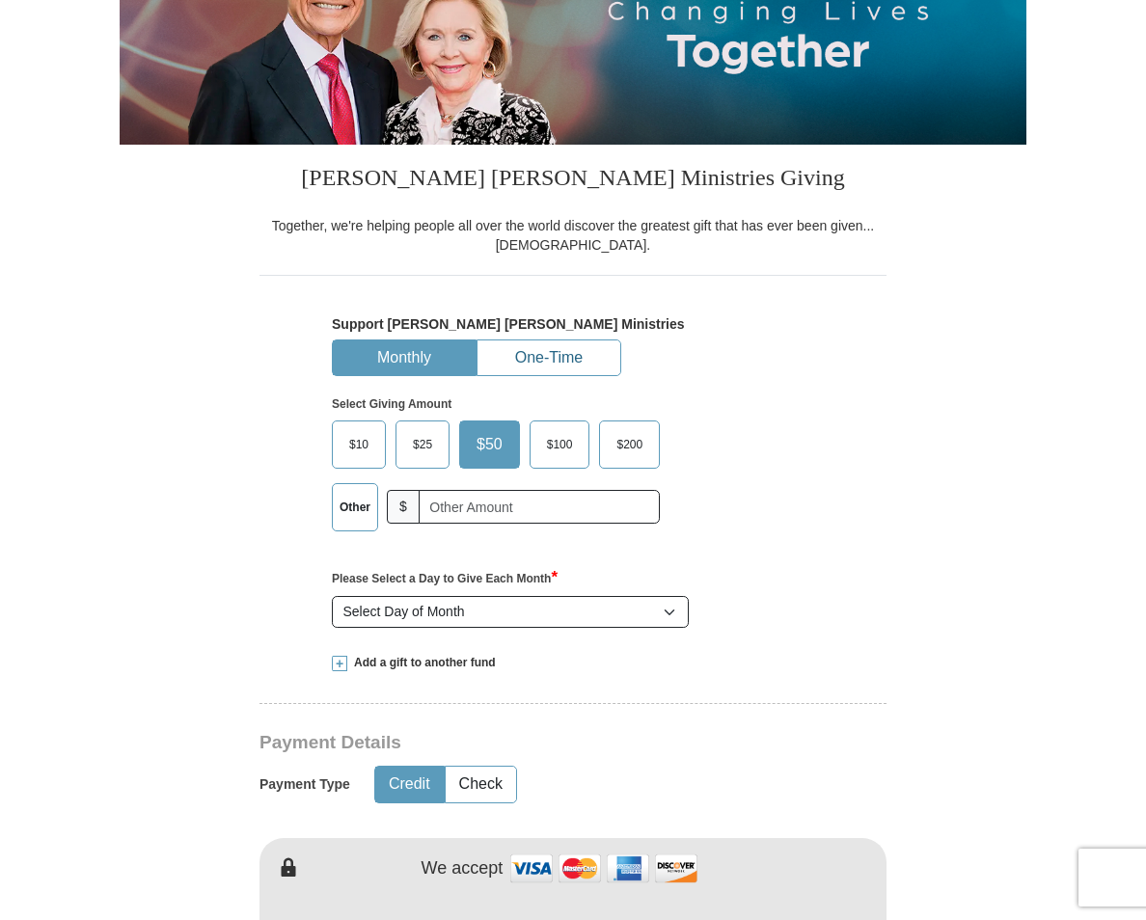
click at [519, 359] on button "One-Time" at bounding box center [548, 358] width 143 height 36
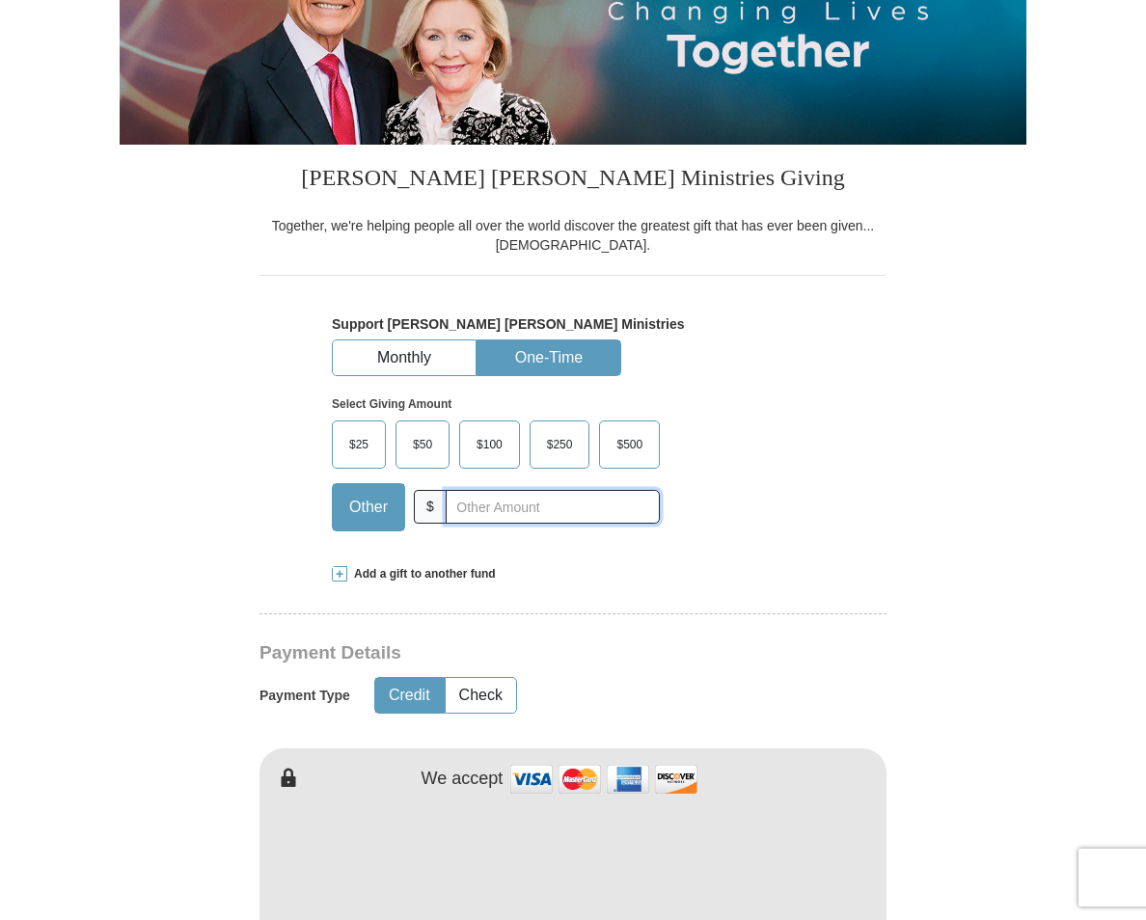
click at [453, 505] on input "text" at bounding box center [553, 507] width 214 height 34
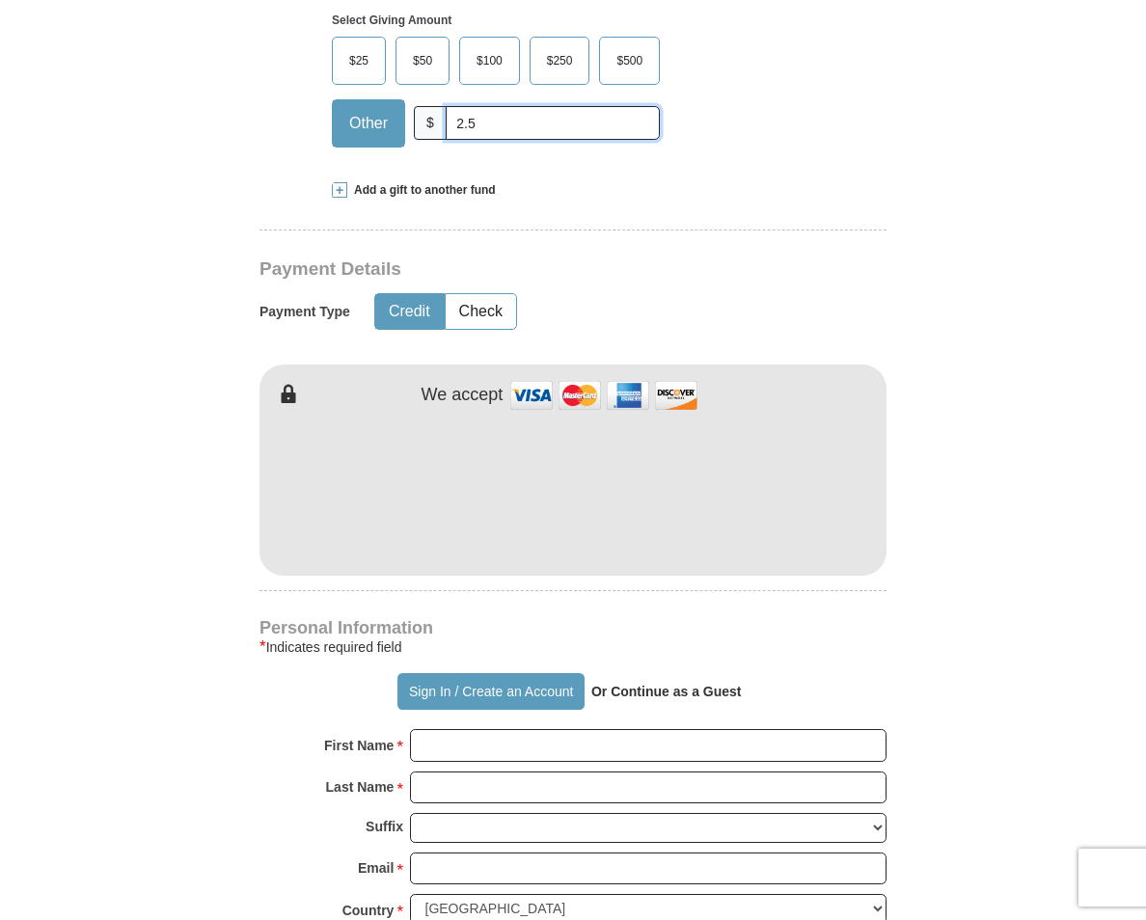
scroll to position [771, 0]
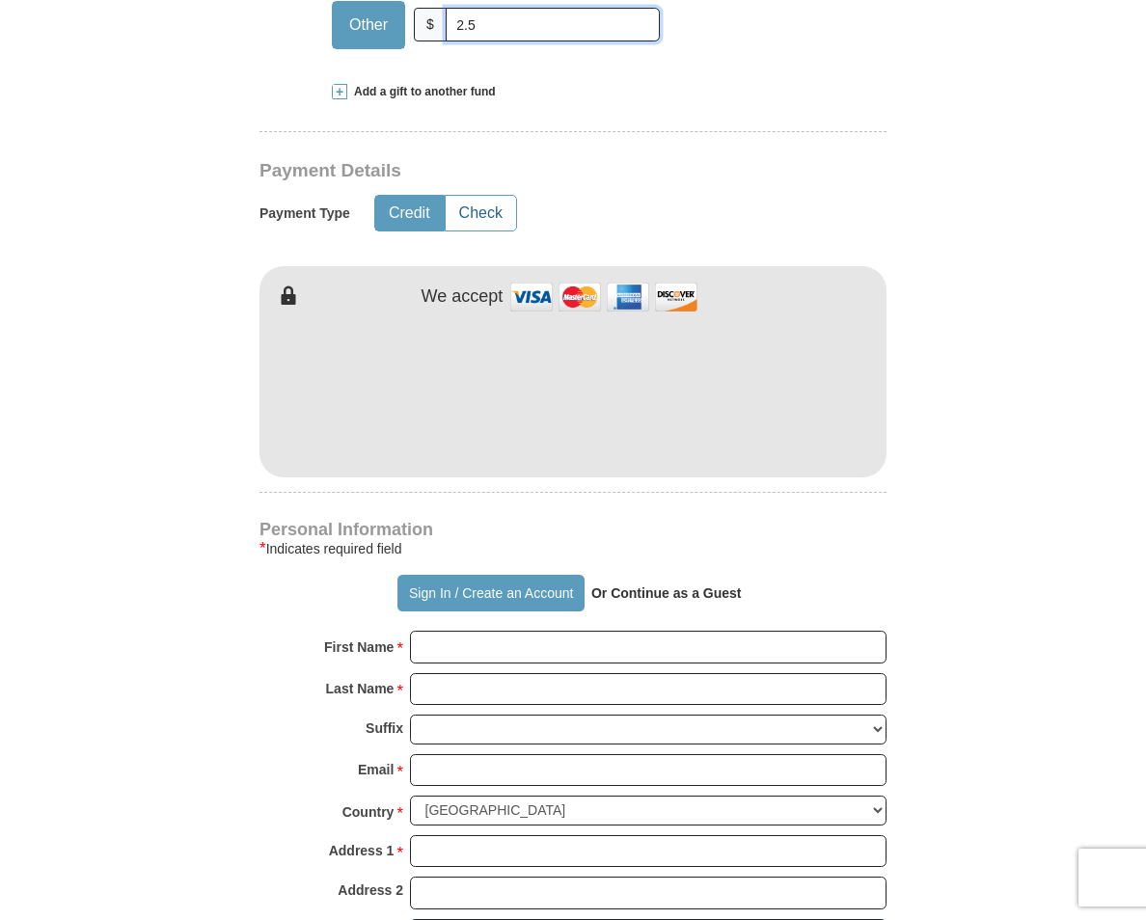
type input "2.5"
click at [490, 221] on button "Check" at bounding box center [481, 214] width 70 height 36
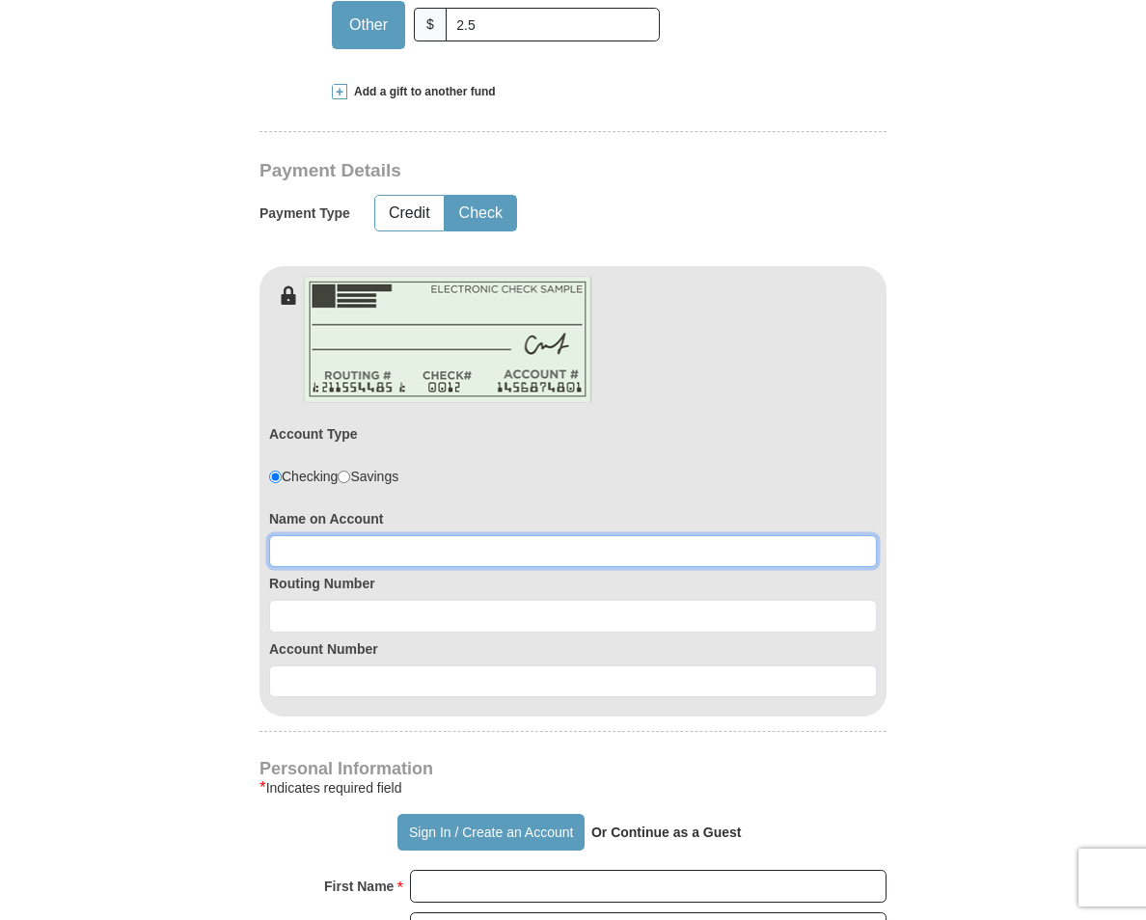
click at [330, 544] on input at bounding box center [573, 551] width 608 height 33
type input "113011258"
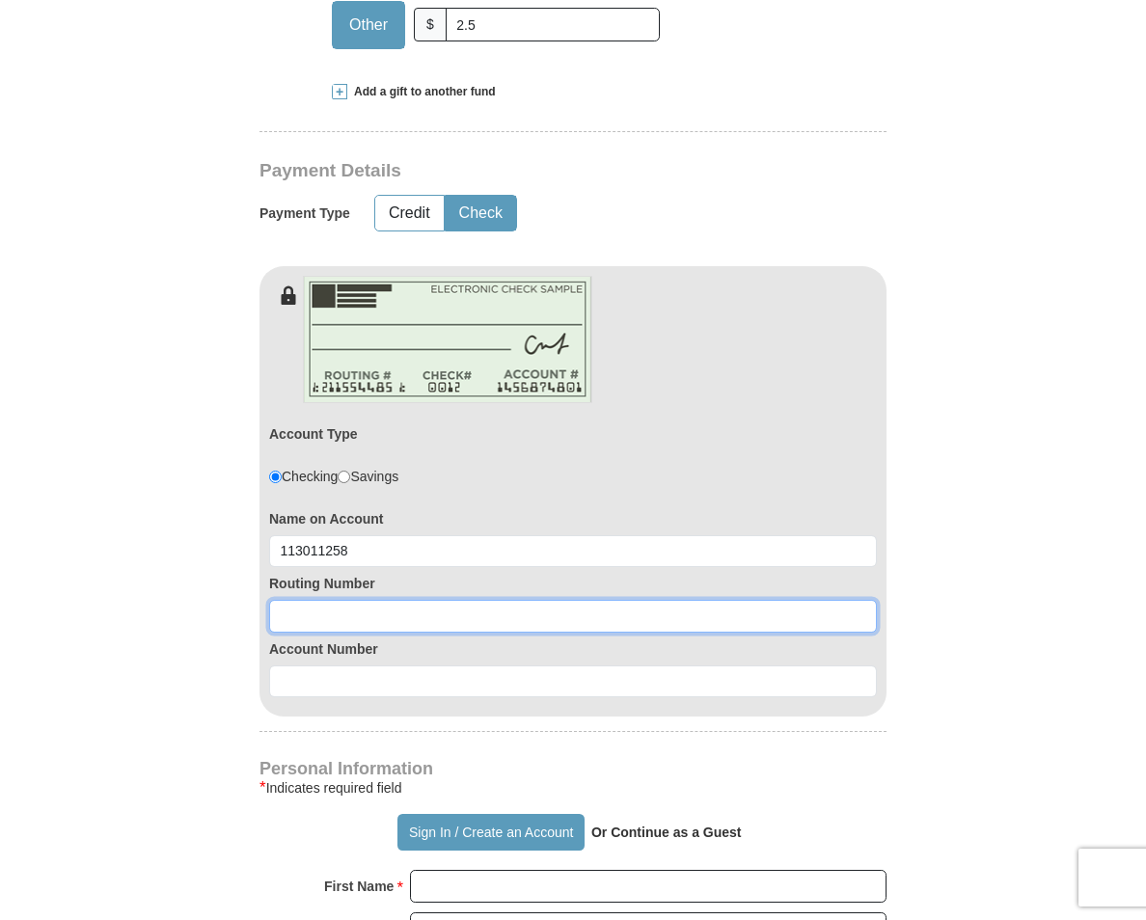
click at [299, 623] on input at bounding box center [573, 616] width 608 height 33
type input "5799221337"
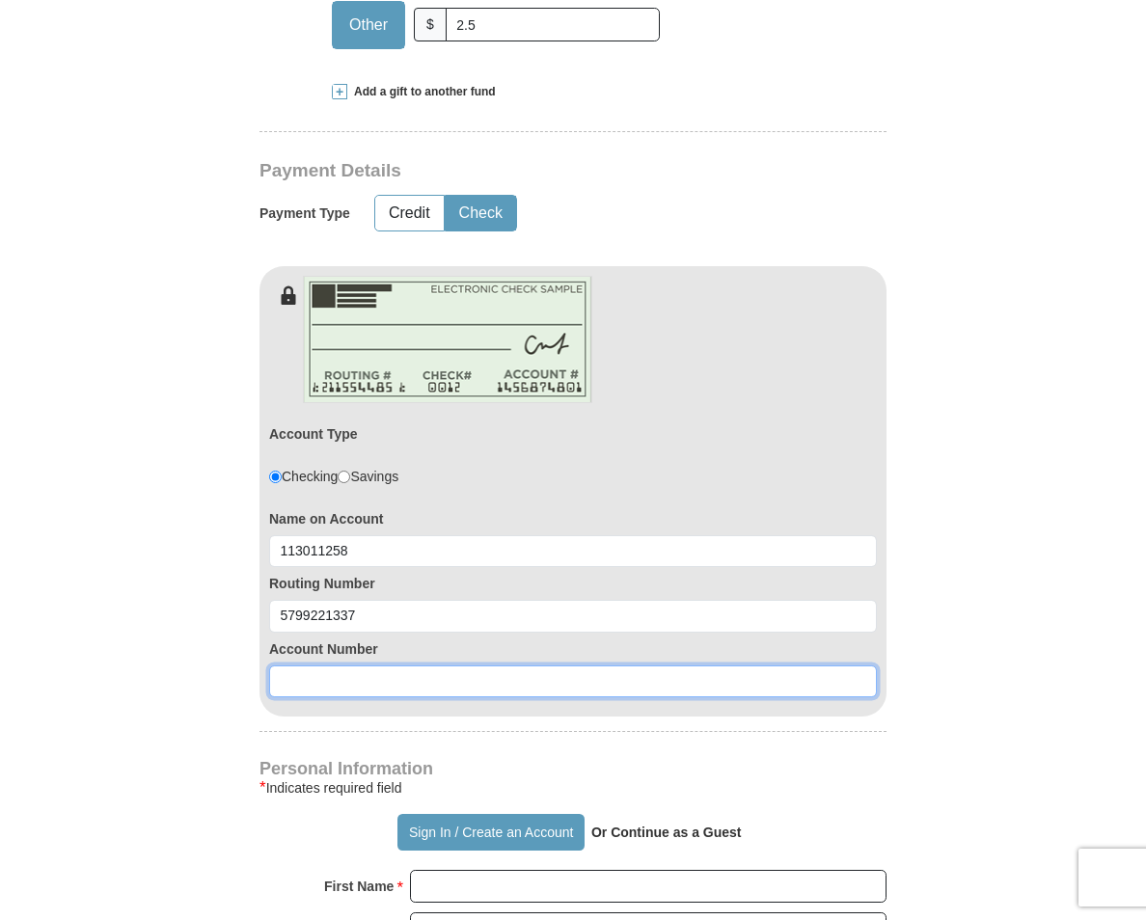
click at [317, 681] on input at bounding box center [573, 681] width 608 height 33
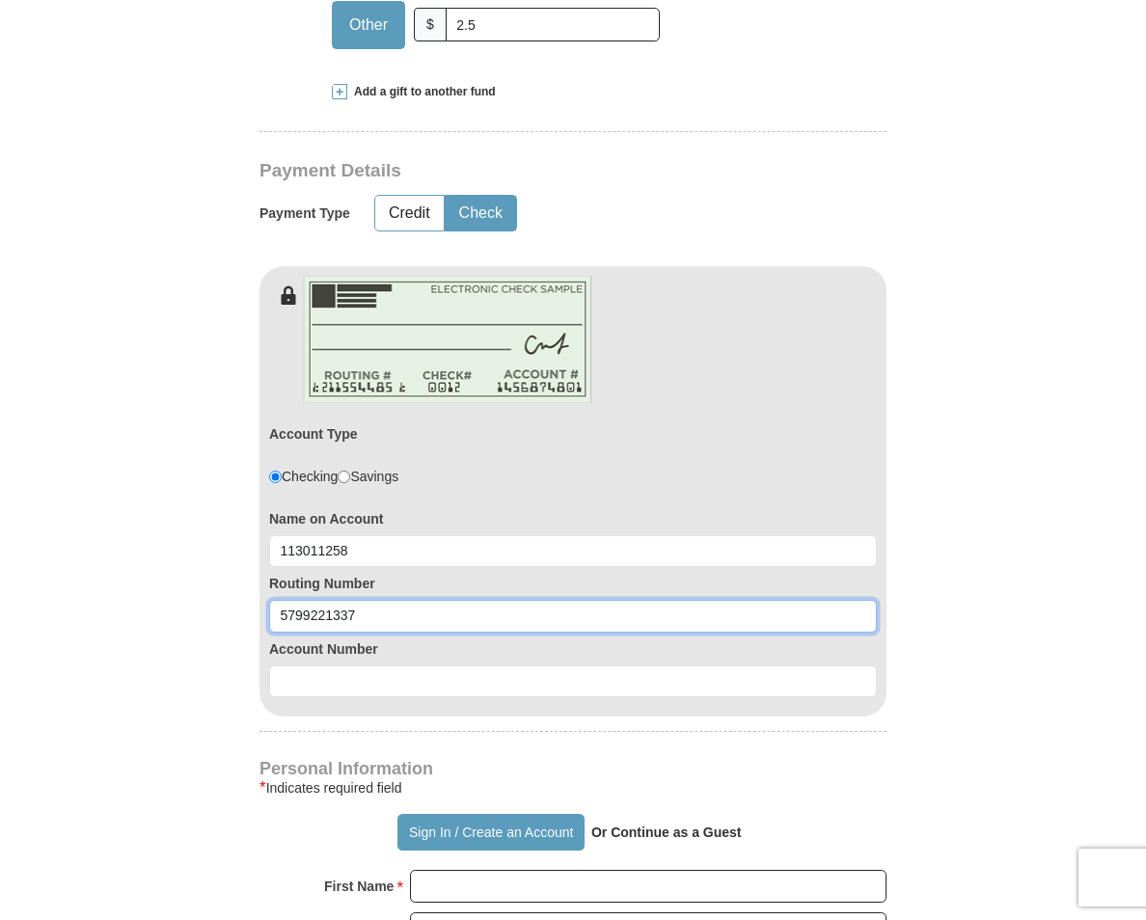
drag, startPoint x: 363, startPoint y: 615, endPoint x: 153, endPoint y: 588, distance: 211.0
click at [153, 588] on form "Already have an account? Sign in for faster giving. Don't have an account? Crea…" at bounding box center [573, 582] width 906 height 2552
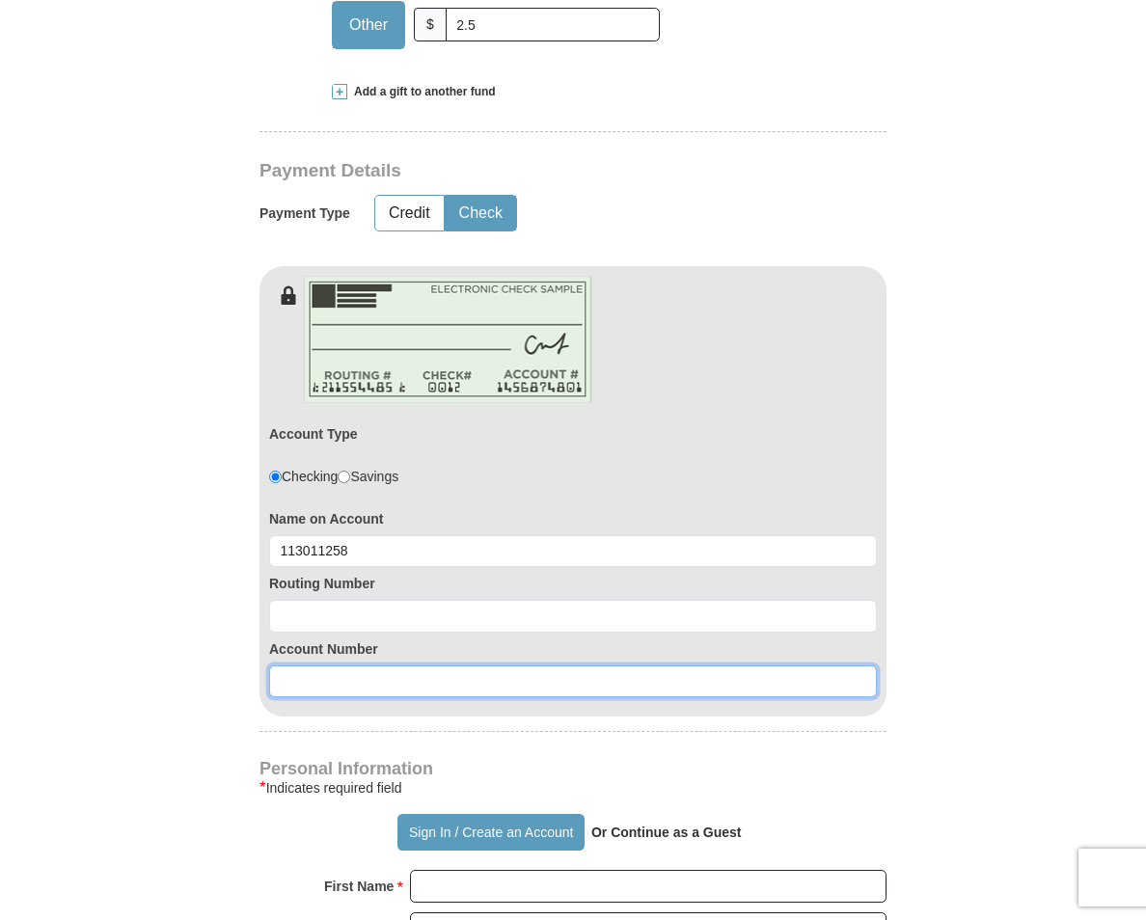
click at [324, 672] on input at bounding box center [573, 681] width 608 height 33
paste input "5799221337"
type input "5799221337"
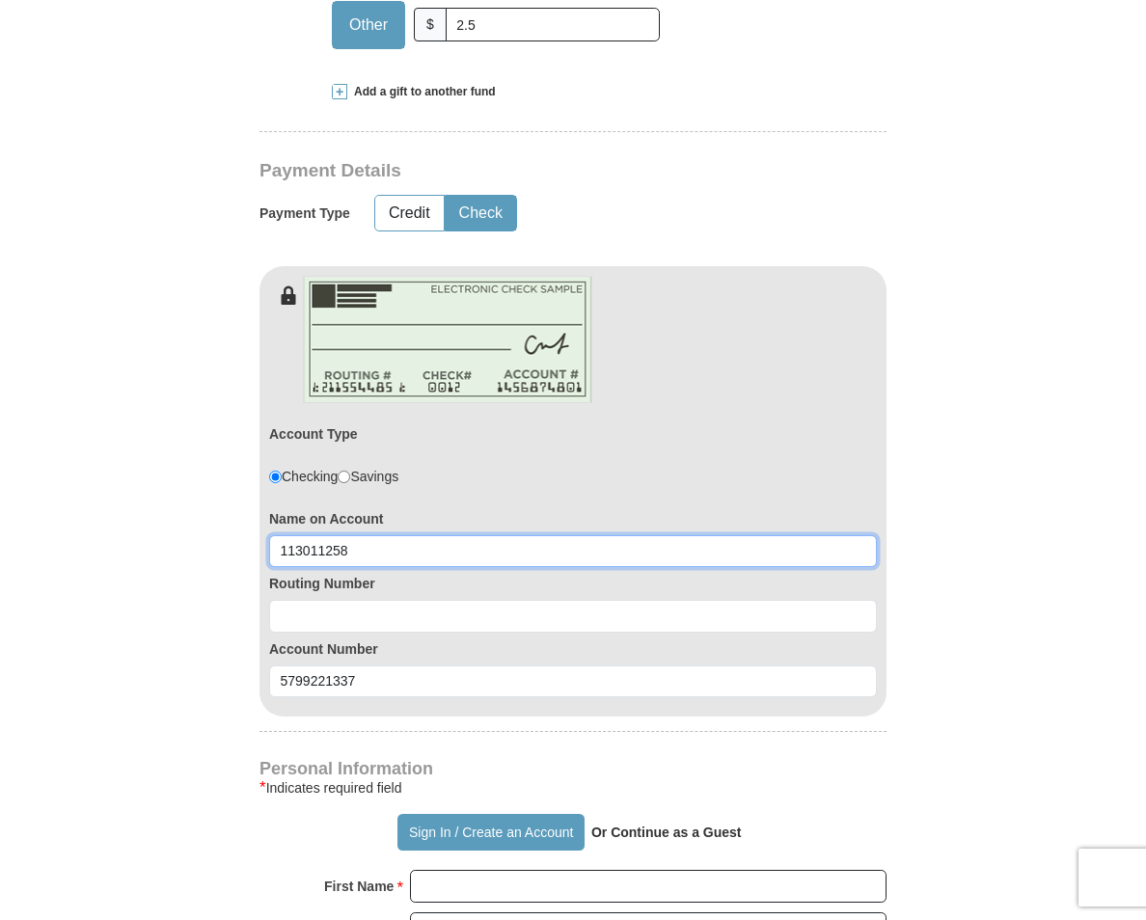
drag, startPoint x: 354, startPoint y: 547, endPoint x: 287, endPoint y: 549, distance: 66.6
click at [238, 545] on form "Already have an account? Sign in for faster giving. Don't have an account? Crea…" at bounding box center [573, 582] width 906 height 2552
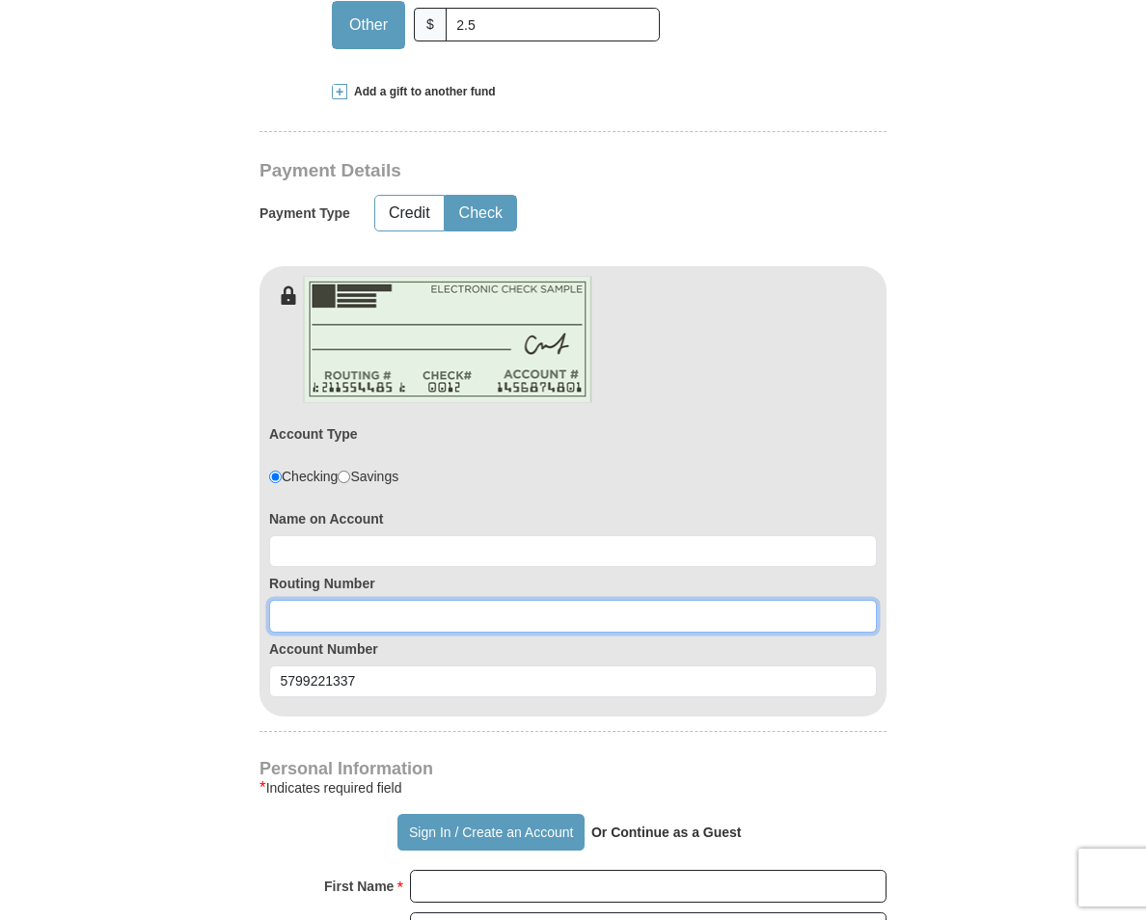
click at [358, 618] on input at bounding box center [573, 616] width 608 height 33
paste input "113011258"
type input "113011258"
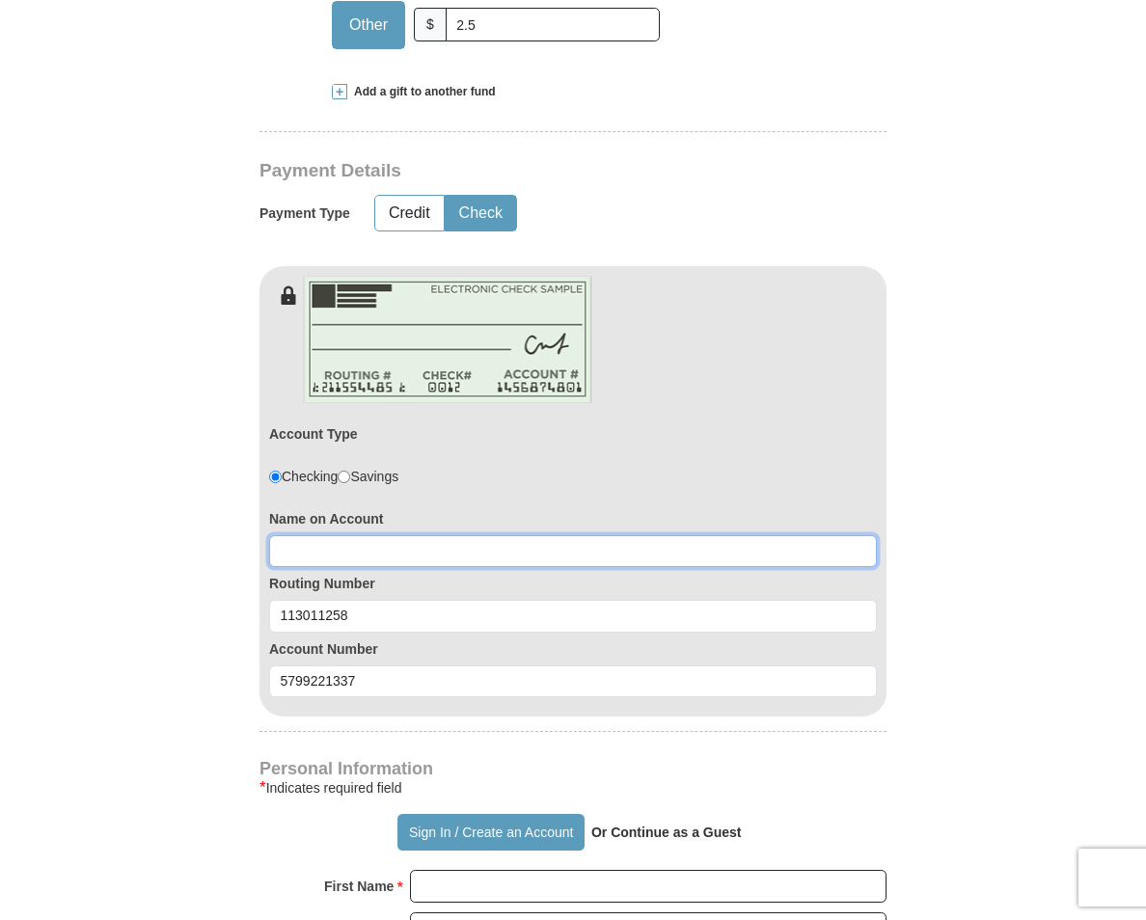
click at [319, 561] on input at bounding box center [573, 551] width 608 height 33
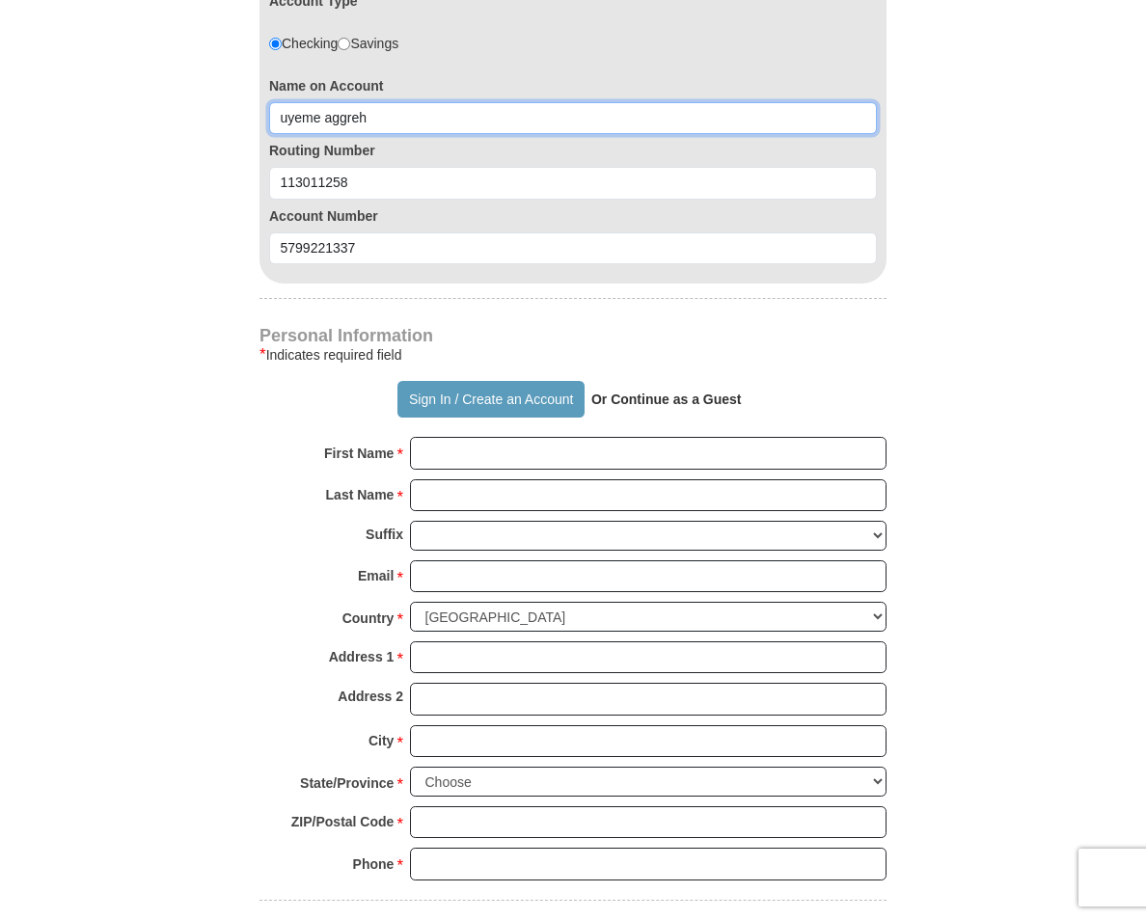
scroll to position [1254, 0]
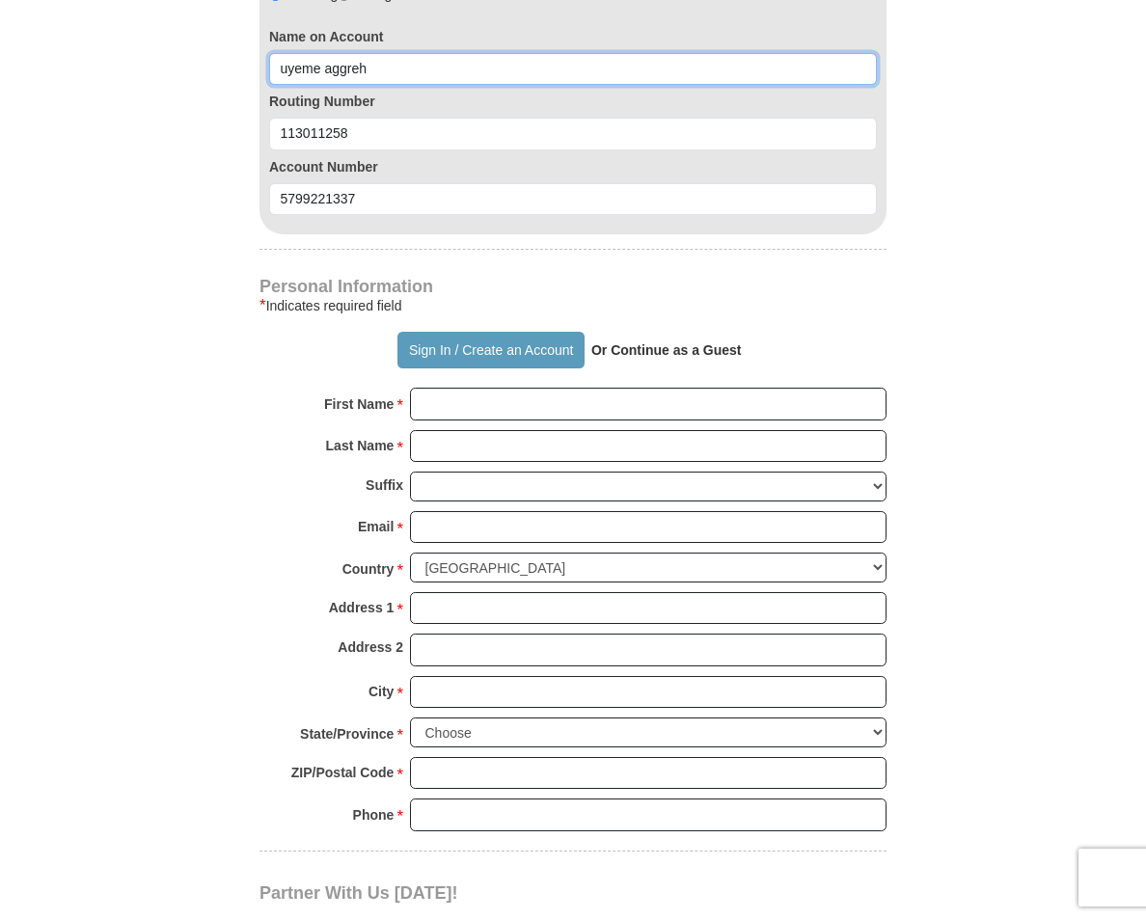
type input "uyeme aggreh"
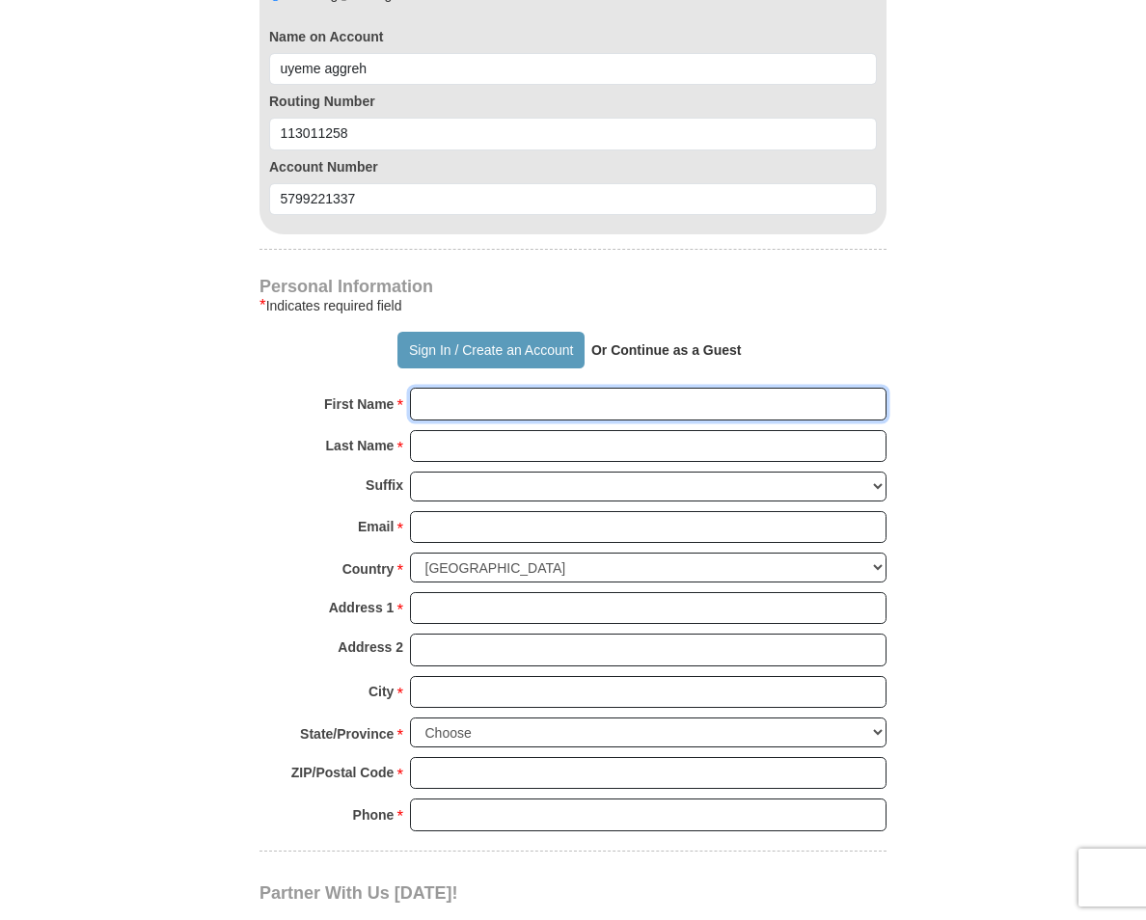
click at [454, 406] on input "First Name *" at bounding box center [648, 404] width 476 height 33
type input "UYEME"
type input "AGGREH"
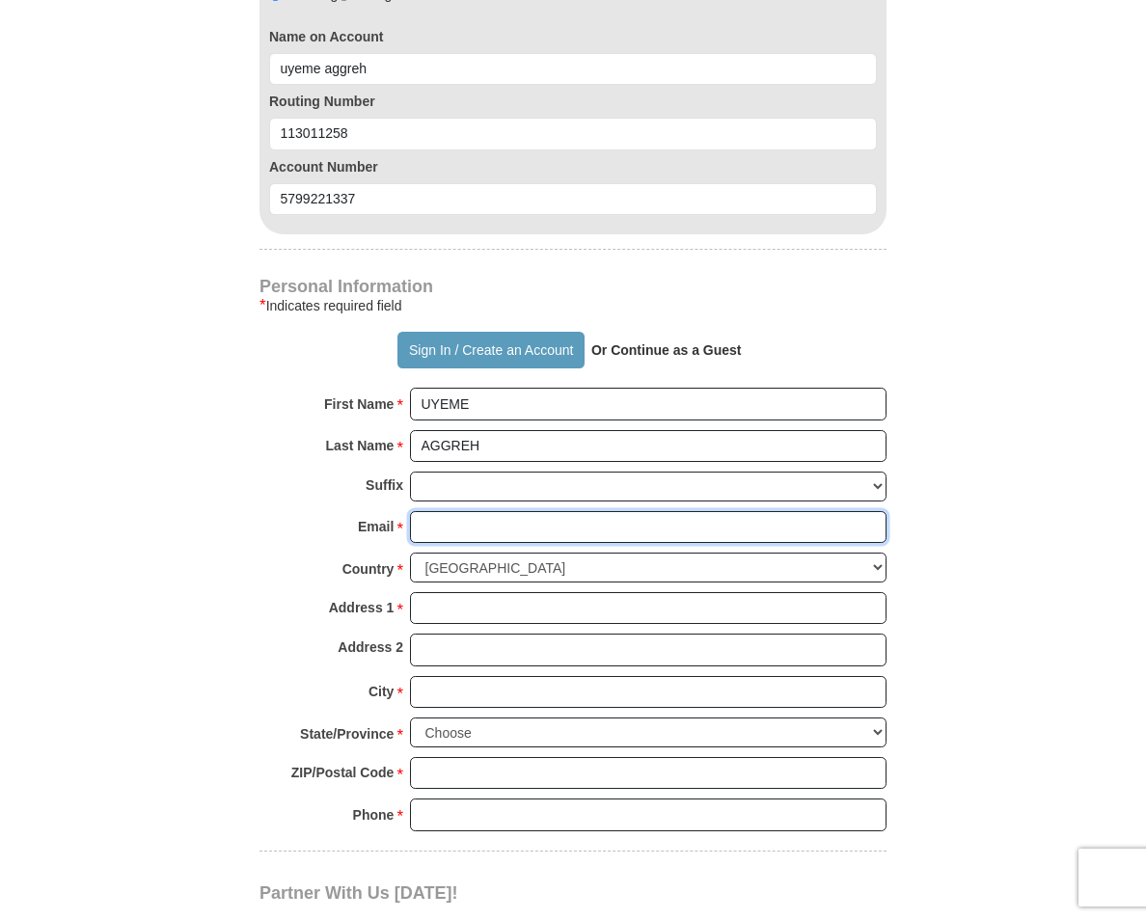
type input "[EMAIL_ADDRESS][DOMAIN_NAME]"
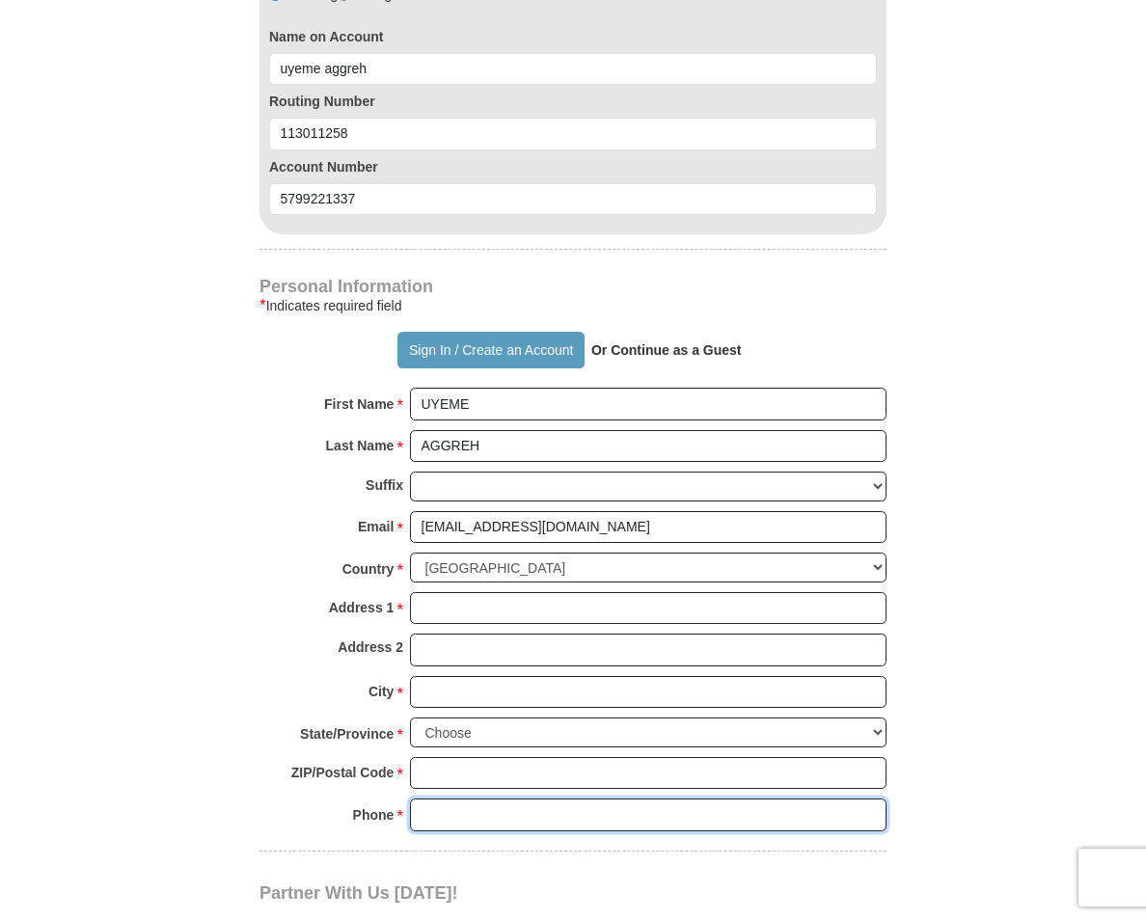
type input "[PHONE_NUMBER]"
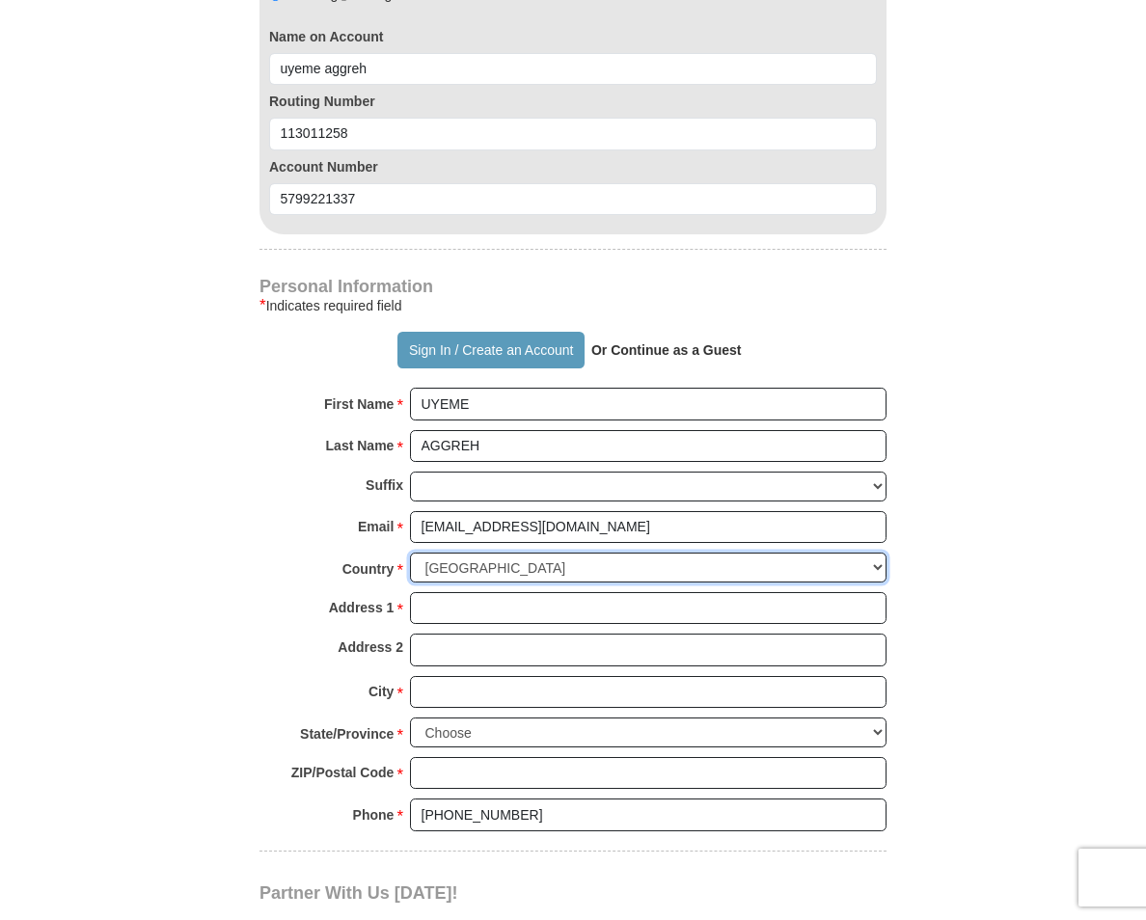
click at [699, 563] on select "[GEOGRAPHIC_DATA] [GEOGRAPHIC_DATA] [GEOGRAPHIC_DATA] [GEOGRAPHIC_DATA] [GEOGRA…" at bounding box center [648, 568] width 476 height 30
click at [591, 570] on select "[GEOGRAPHIC_DATA] [GEOGRAPHIC_DATA] [GEOGRAPHIC_DATA] [GEOGRAPHIC_DATA] [GEOGRA…" at bounding box center [648, 568] width 476 height 30
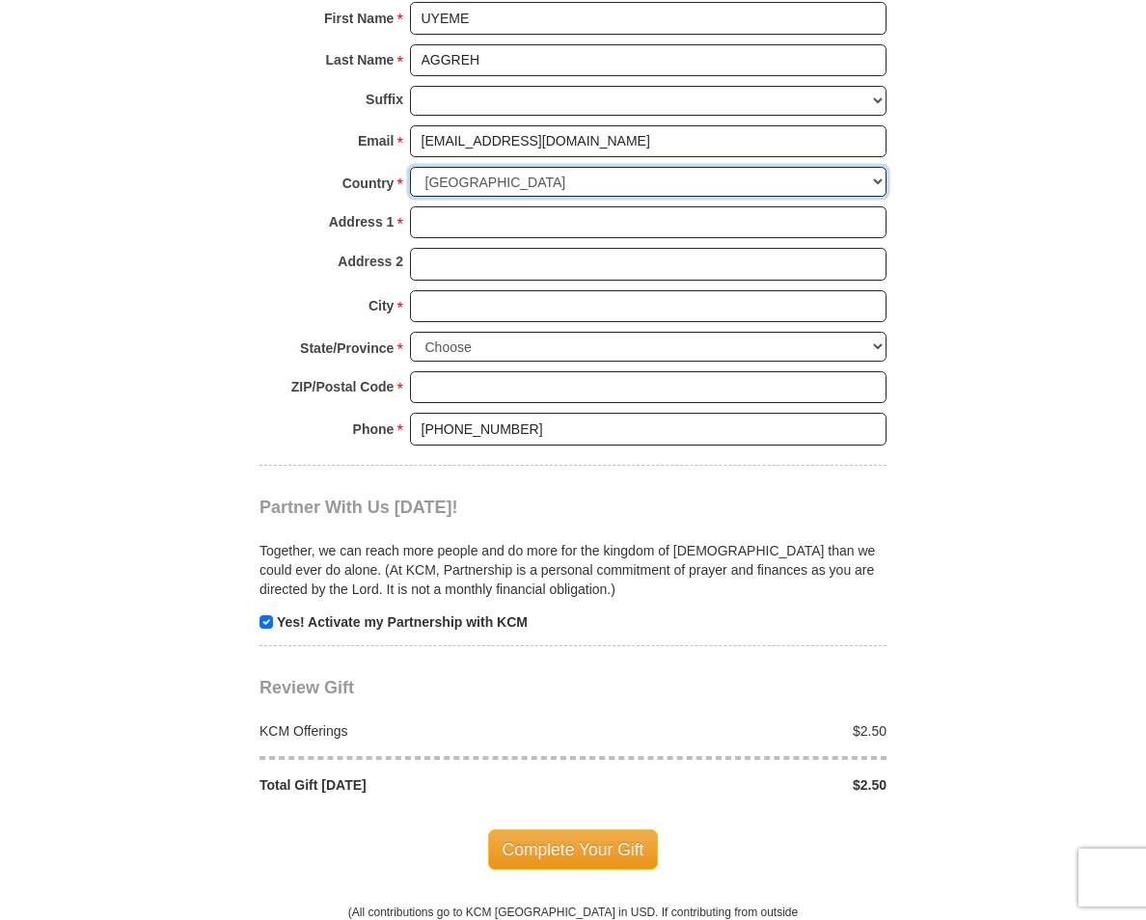
scroll to position [1543, 0]
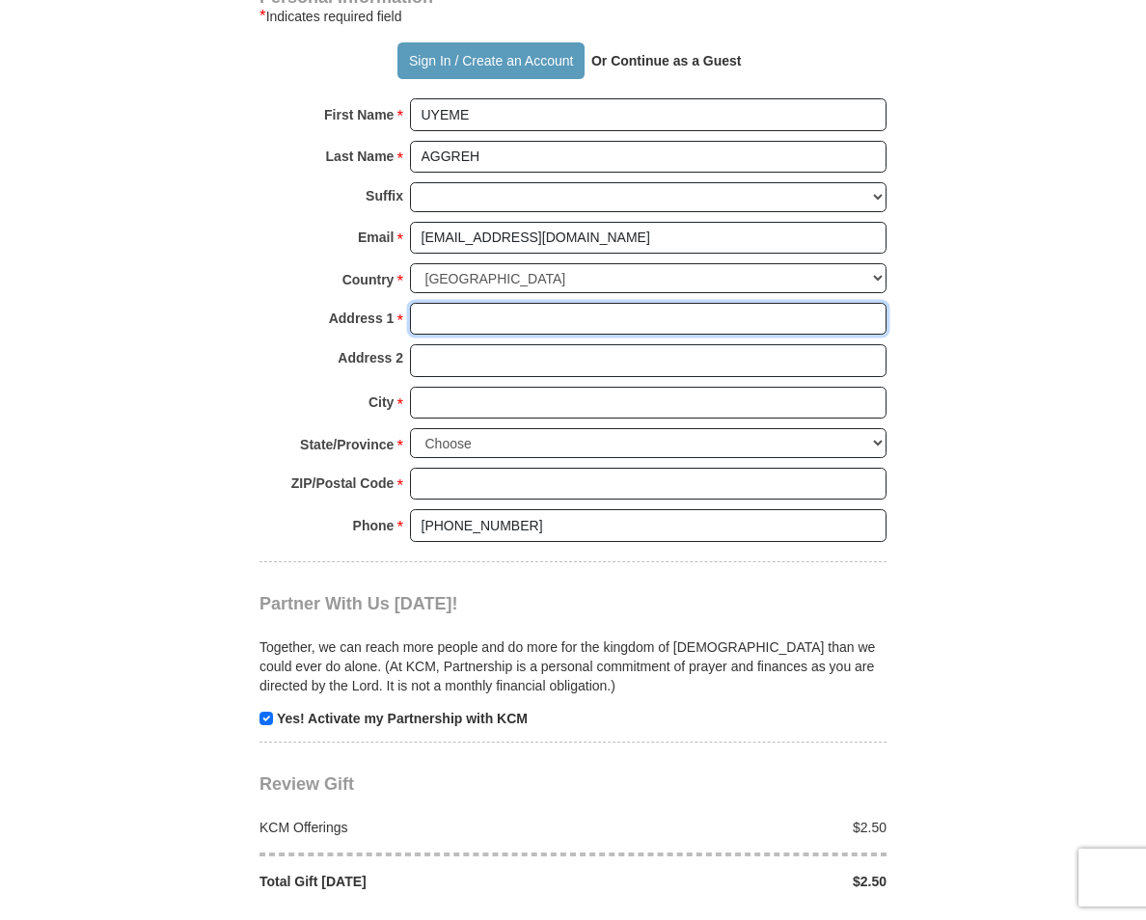
click at [470, 318] on input "Address 1 *" at bounding box center [648, 319] width 476 height 33
type input "[STREET_ADDRESS]"
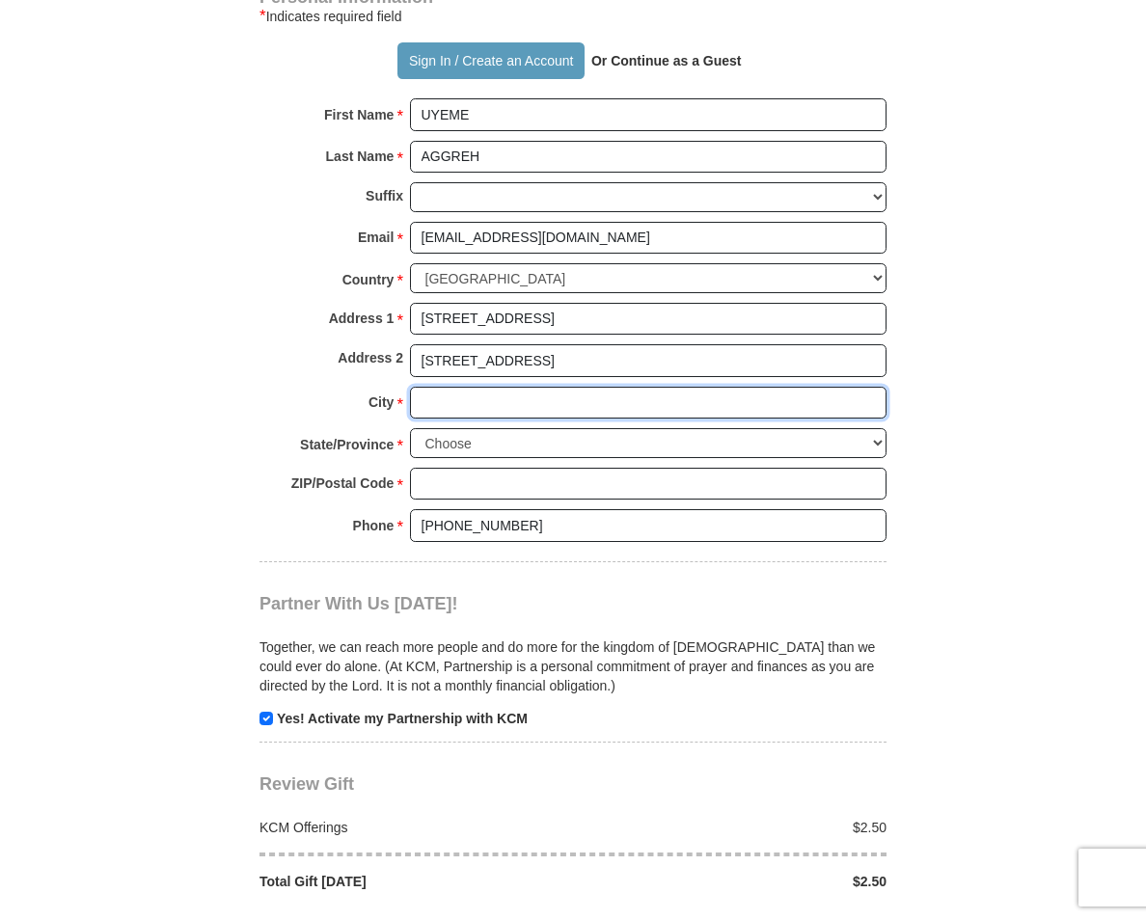
type input "[GEOGRAPHIC_DATA]"
select select "[GEOGRAPHIC_DATA]"
type input "77377"
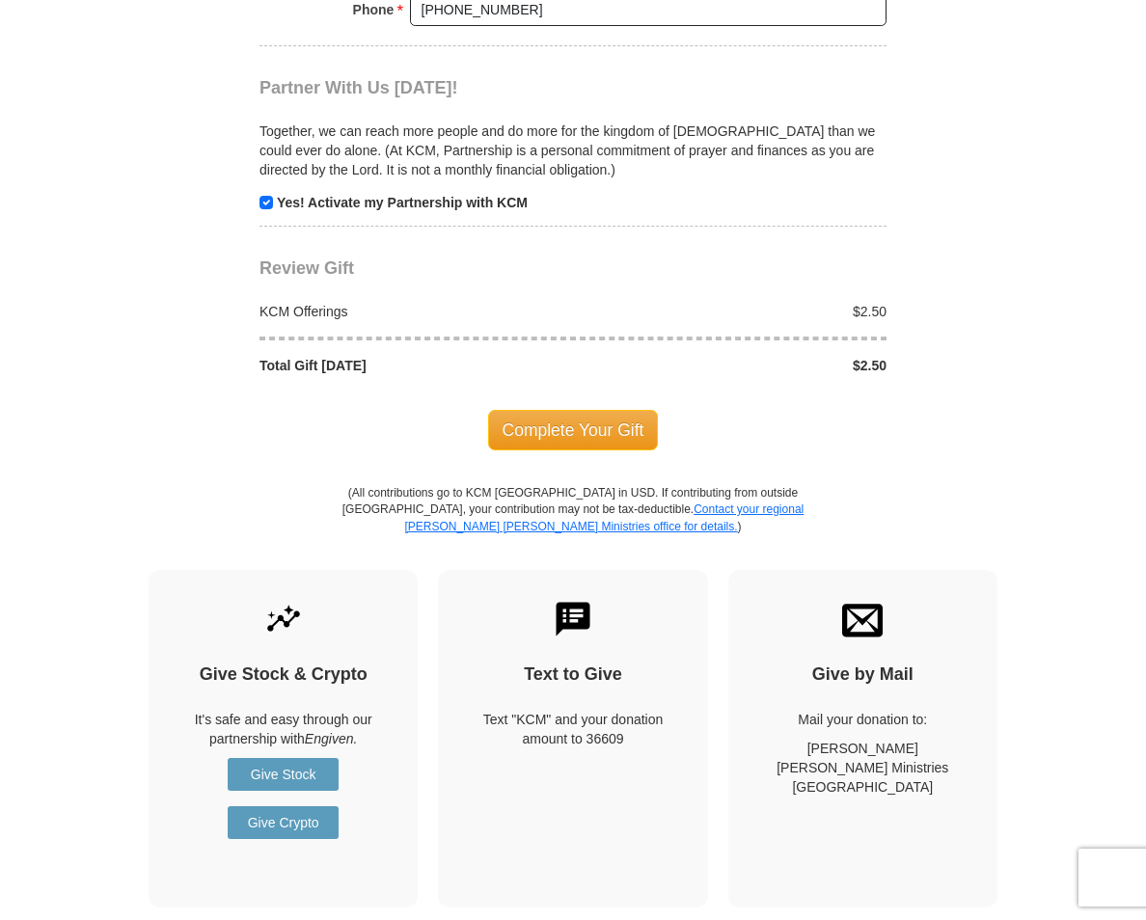
scroll to position [2122, 0]
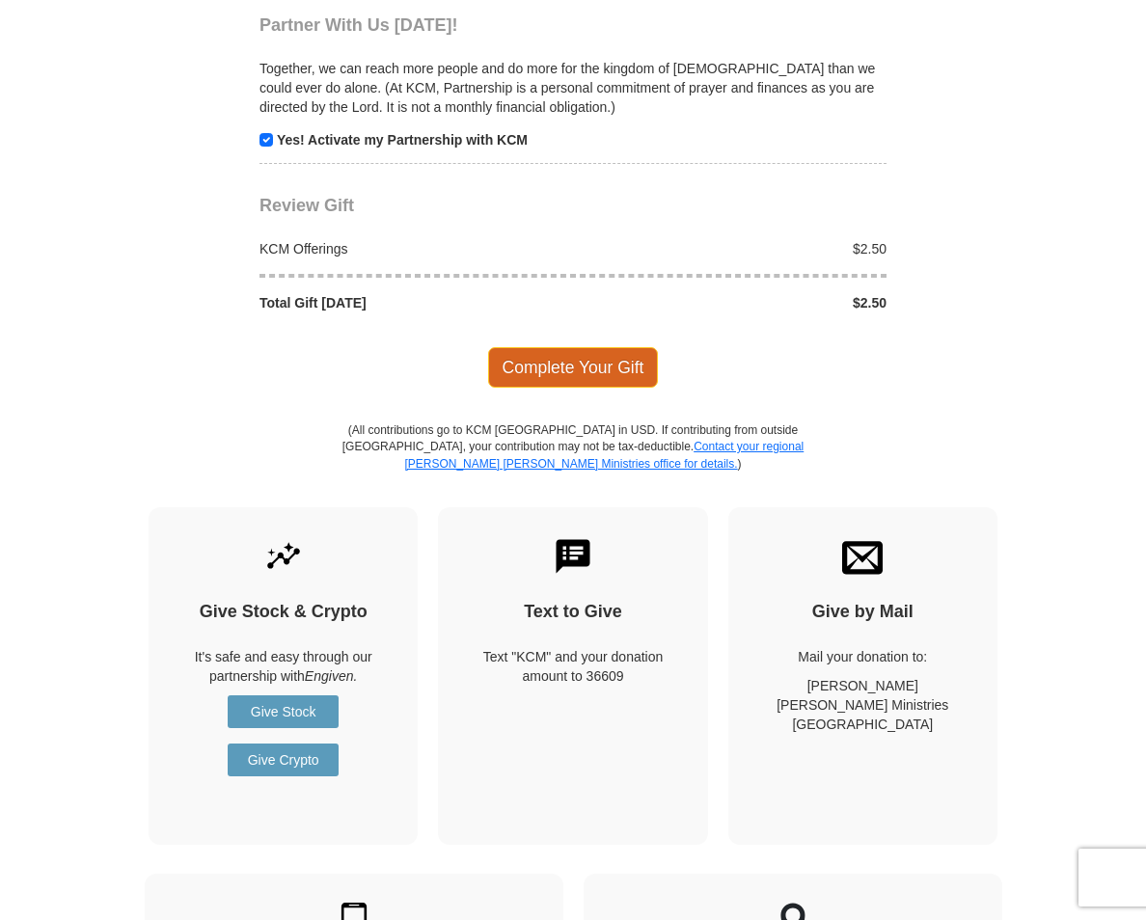
click at [577, 370] on span "Complete Your Gift" at bounding box center [573, 367] width 171 height 41
